Goal: Task Accomplishment & Management: Manage account settings

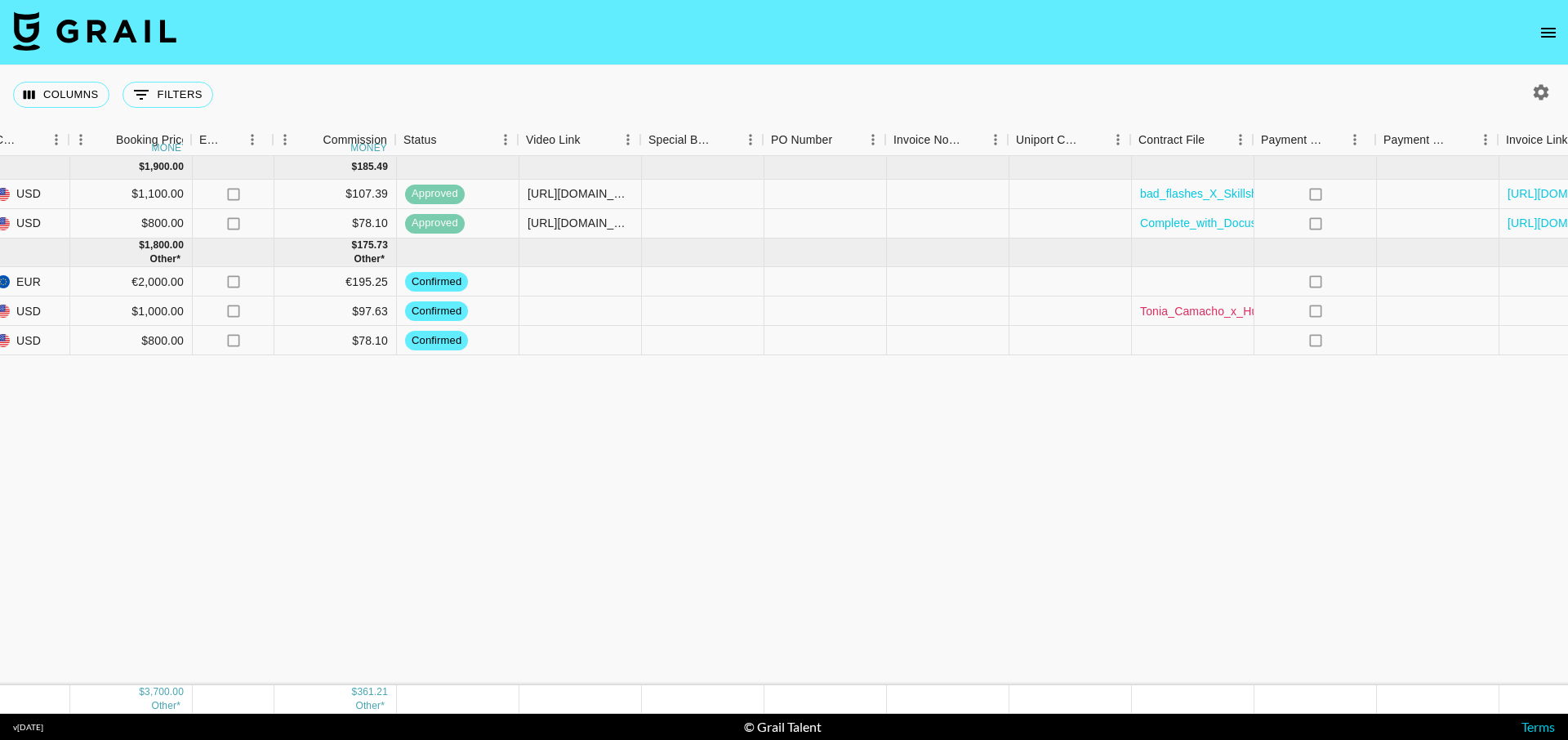
scroll to position [0, 825]
click at [1311, 225] on icon "no" at bounding box center [1310, 224] width 16 height 16
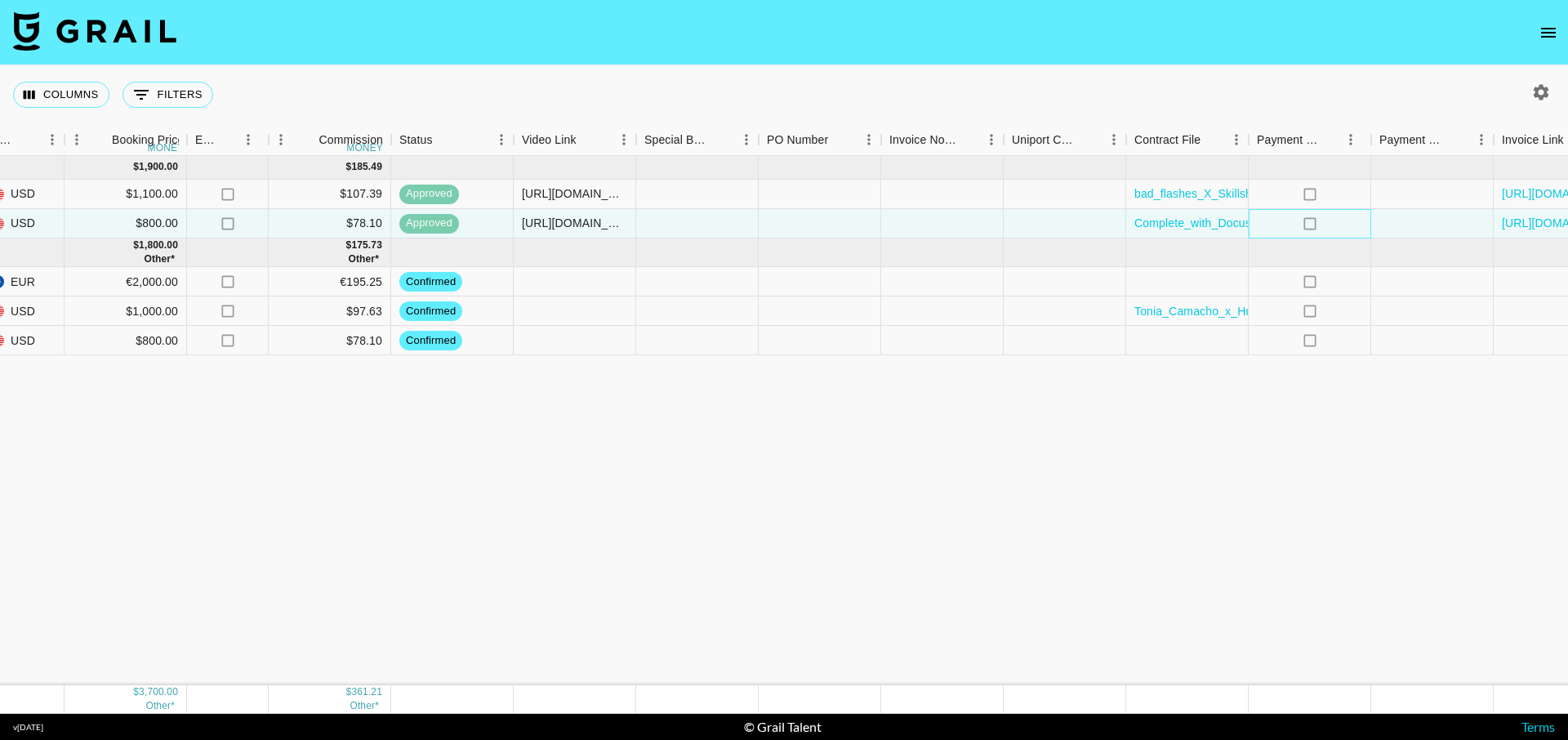
click at [1311, 225] on icon "no" at bounding box center [1310, 224] width 16 height 16
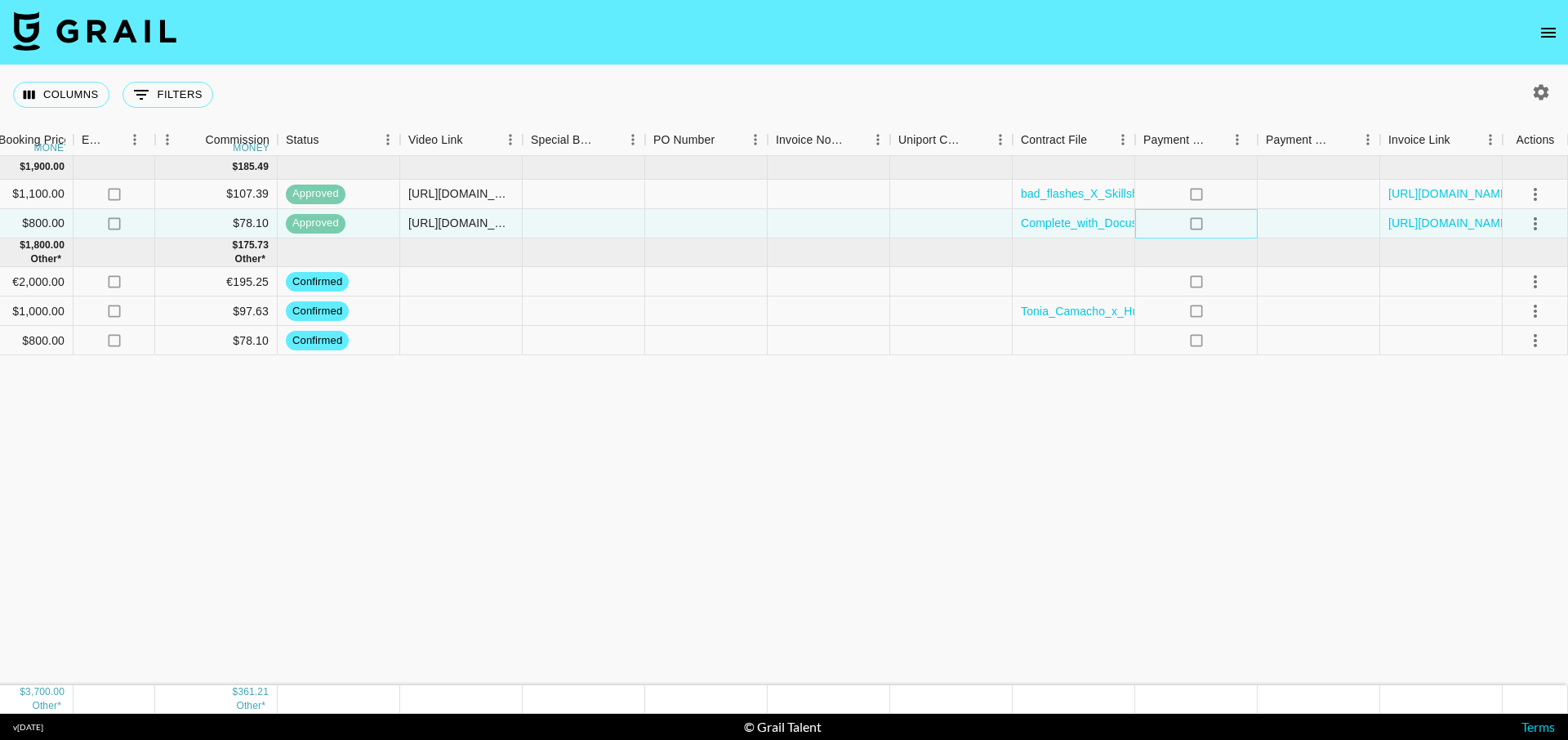
scroll to position [0, 939]
click at [1301, 226] on div at bounding box center [1318, 224] width 122 height 29
click at [1280, 231] on div at bounding box center [1318, 224] width 122 height 29
click at [1280, 230] on div at bounding box center [1318, 224] width 122 height 29
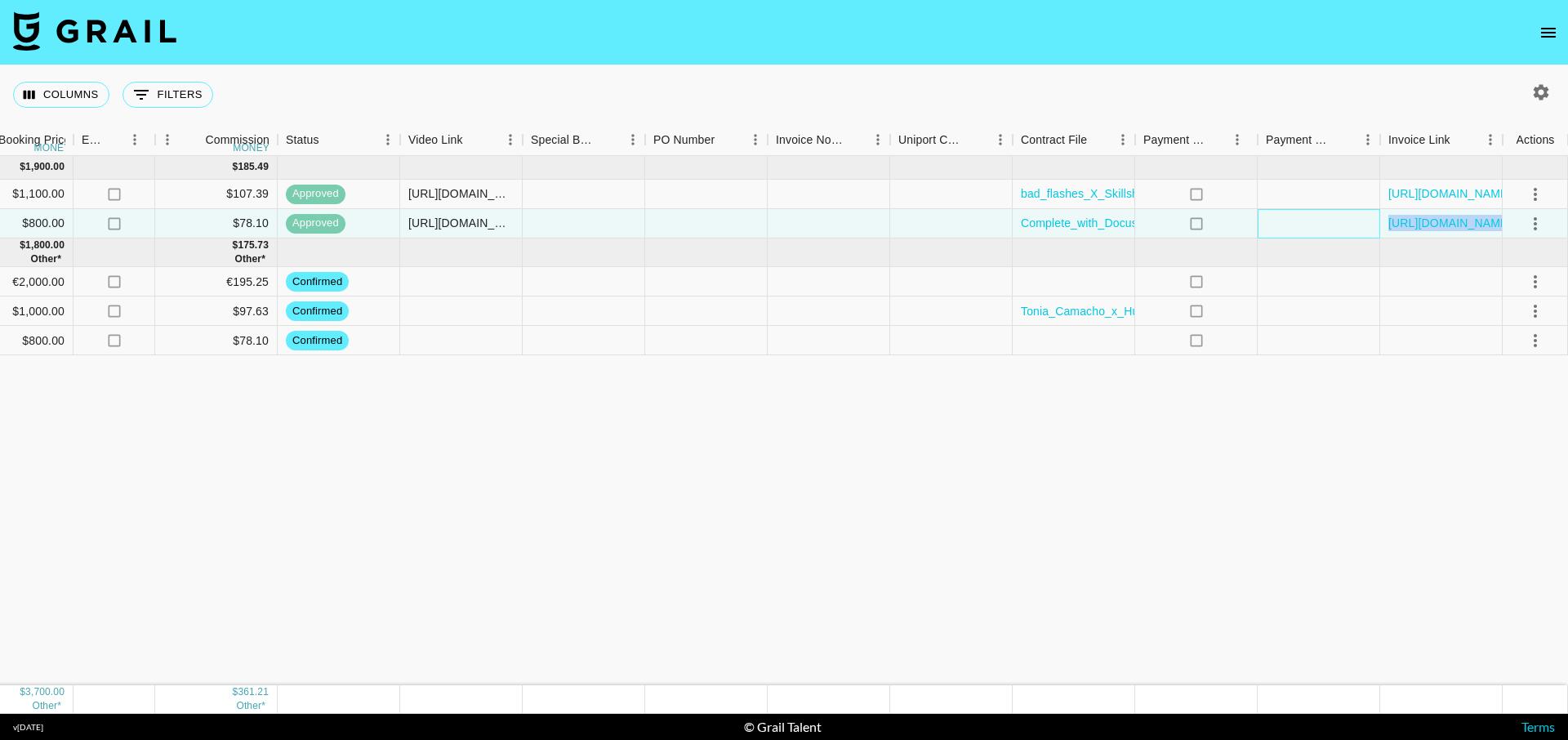
click at [1338, 229] on div at bounding box center [1318, 224] width 122 height 29
click at [1322, 229] on div at bounding box center [1318, 224] width 122 height 29
drag, startPoint x: 1283, startPoint y: 498, endPoint x: 1340, endPoint y: 389, distance: 123.0
click at [1283, 497] on div "[DATE] ( 2 ) $ 1,900.00 $ 185.49 calebknueven [EMAIL_ADDRESS][PERSON_NAME][DOMA…" at bounding box center [314, 421] width 2507 height 530
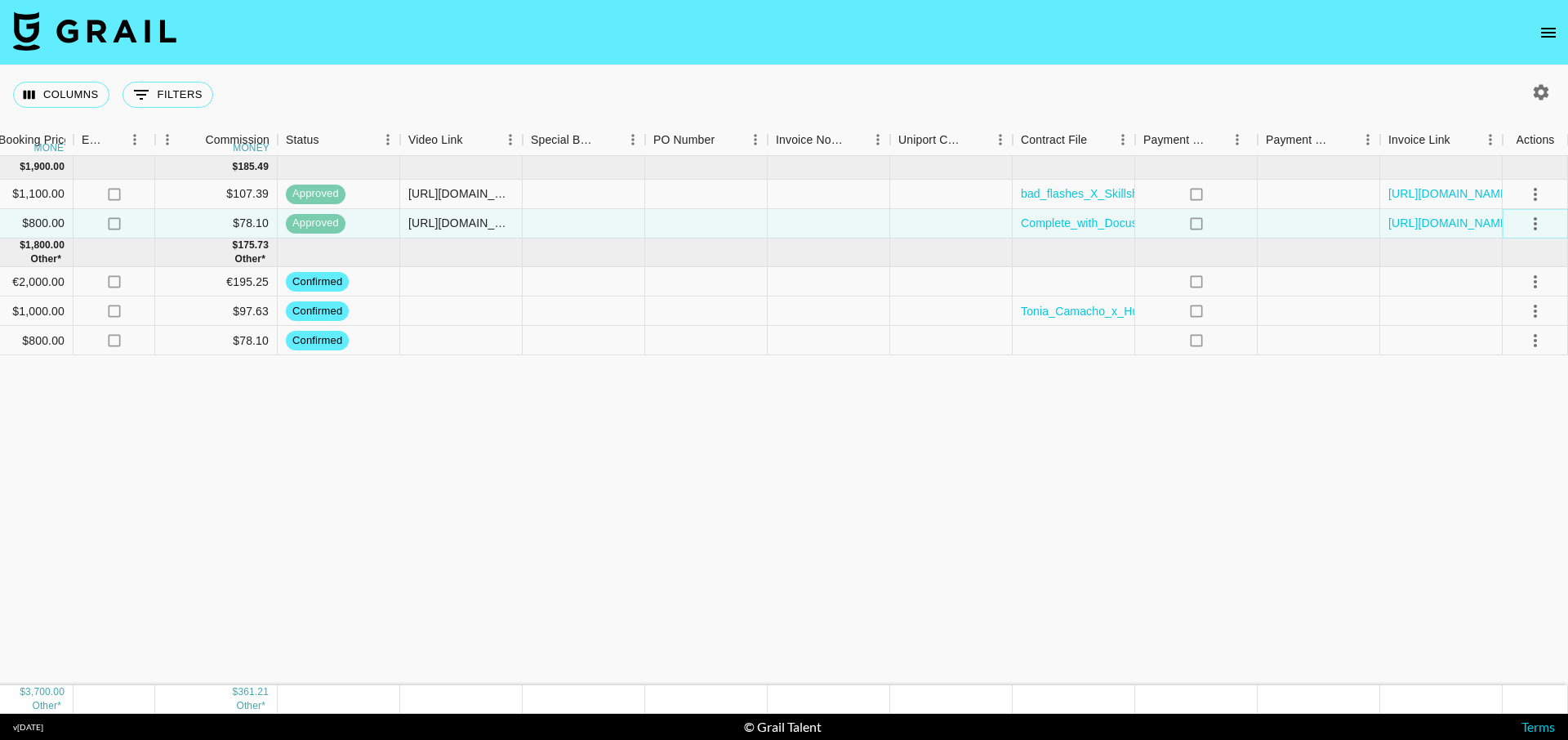
click at [1546, 216] on button "select merge strategy" at bounding box center [1535, 224] width 28 height 28
drag, startPoint x: 1329, startPoint y: 489, endPoint x: 1337, endPoint y: 431, distance: 58.5
click at [1329, 489] on div "[DATE] ( 2 ) $ 1,900.00 $ 185.49 calebknueven [EMAIL_ADDRESS][PERSON_NAME][DOMA…" at bounding box center [314, 421] width 2507 height 530
click at [1297, 217] on div at bounding box center [1318, 224] width 122 height 29
click at [1297, 216] on div at bounding box center [1318, 224] width 122 height 29
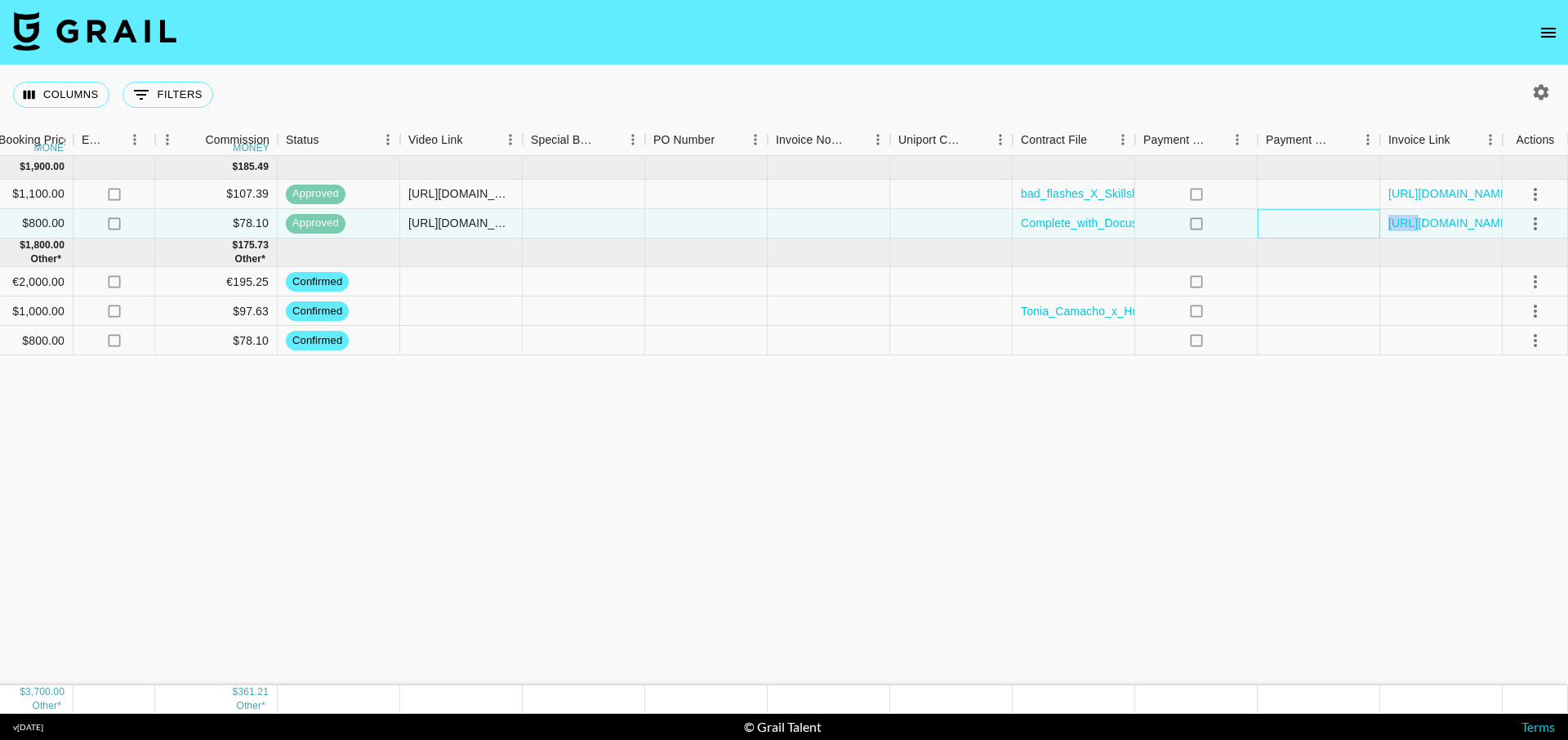
click at [1294, 222] on div at bounding box center [1318, 224] width 122 height 29
click at [1199, 222] on icon "no" at bounding box center [1196, 224] width 16 height 16
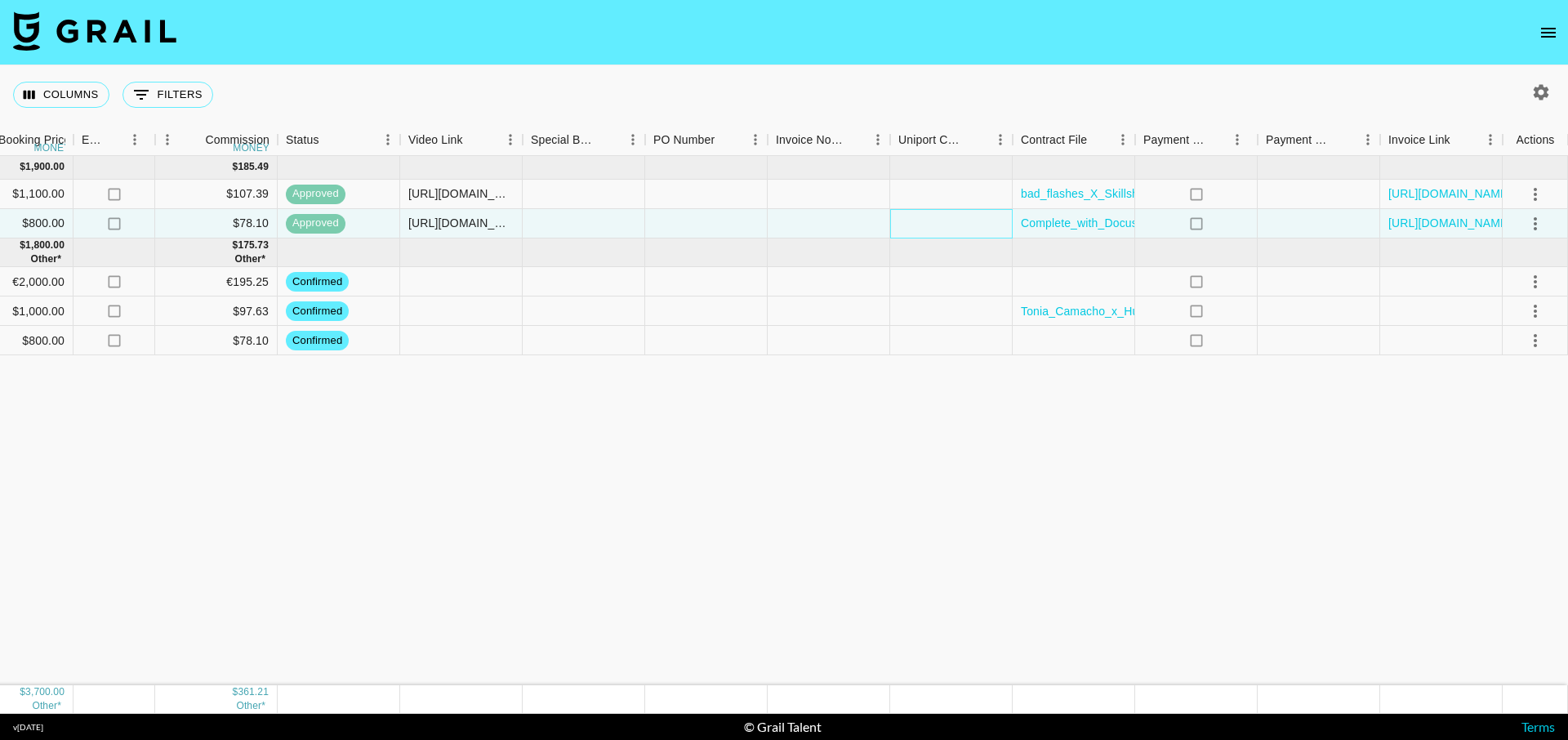
click at [928, 222] on div at bounding box center [951, 224] width 122 height 29
click at [827, 229] on div at bounding box center [828, 224] width 122 height 29
click at [700, 224] on div at bounding box center [706, 224] width 122 height 29
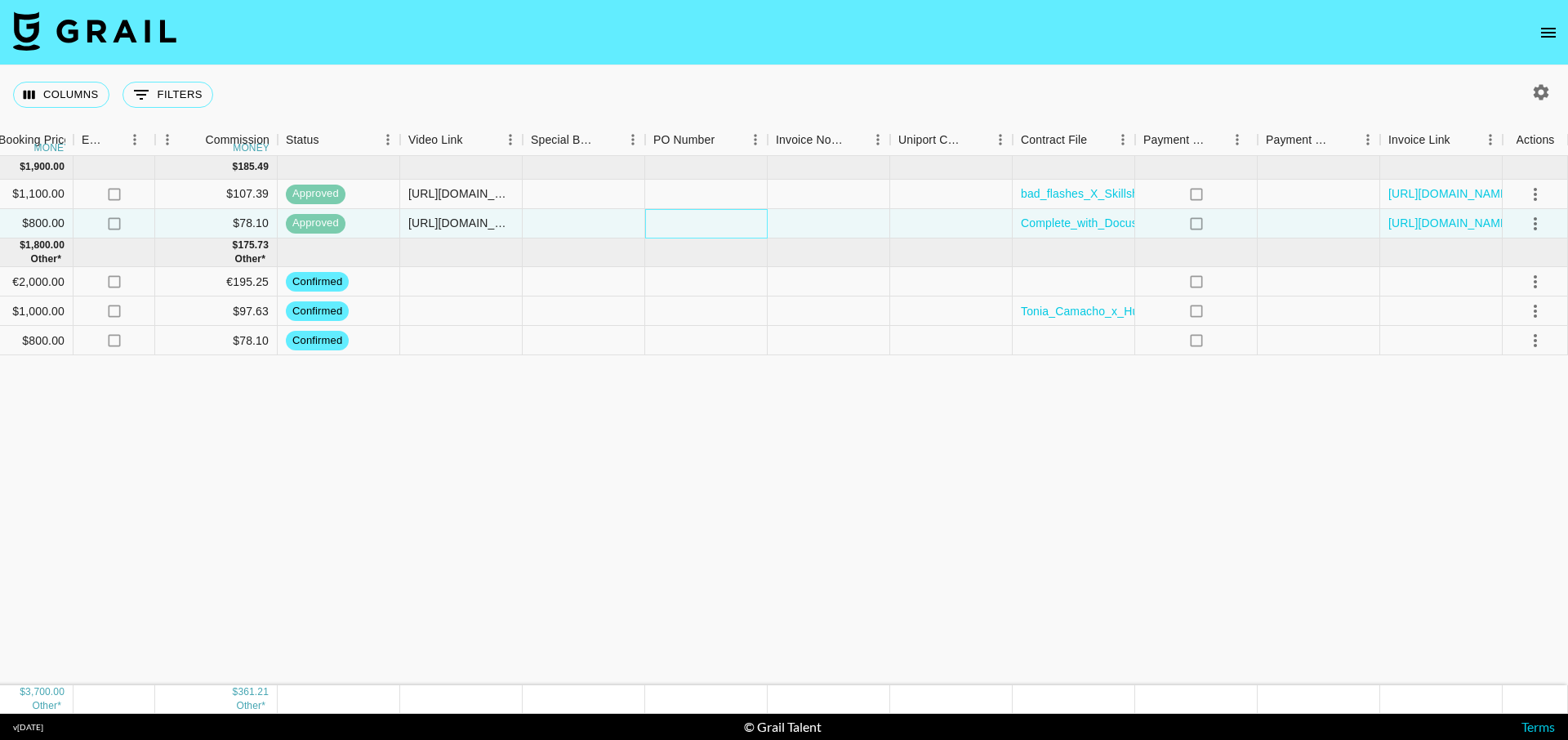
click at [701, 224] on div at bounding box center [706, 224] width 122 height 29
click at [578, 231] on div at bounding box center [583, 224] width 122 height 29
click at [570, 411] on div at bounding box center [784, 370] width 1568 height 740
